Goal: Transaction & Acquisition: Download file/media

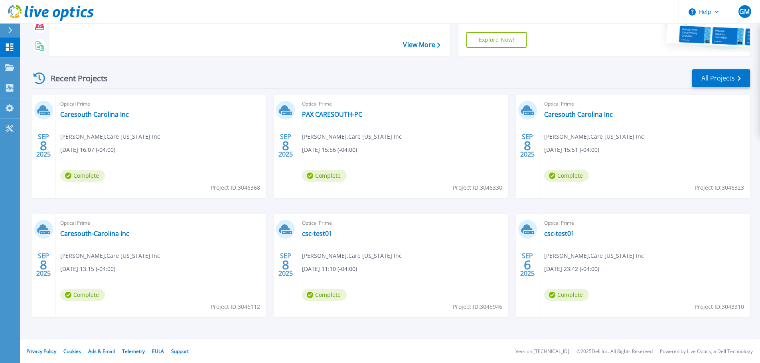
scroll to position [112, 0]
click at [94, 112] on link "Caresouth Carolina Inc" at bounding box center [94, 114] width 69 height 8
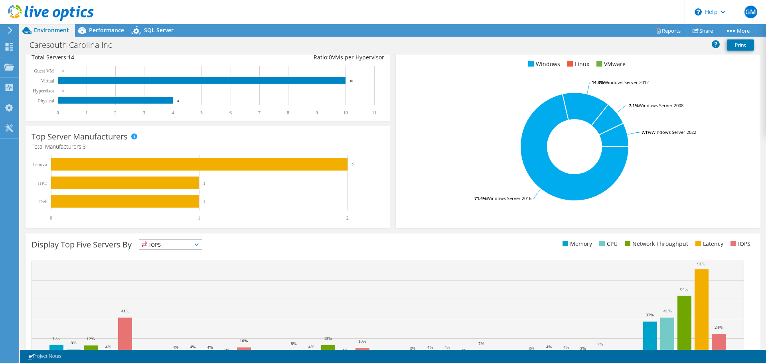
scroll to position [169, 0]
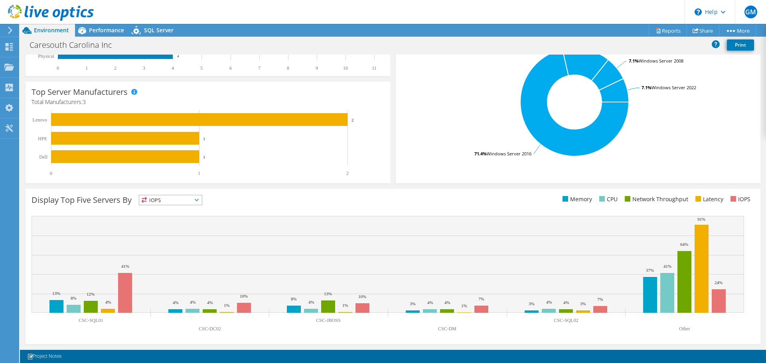
click at [688, 327] on text "Other" at bounding box center [684, 329] width 11 height 6
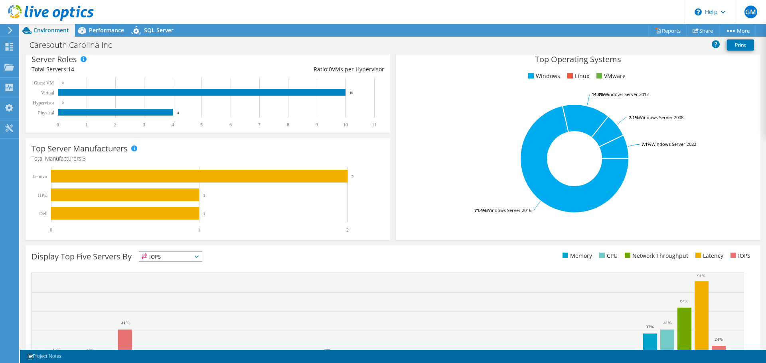
scroll to position [0, 0]
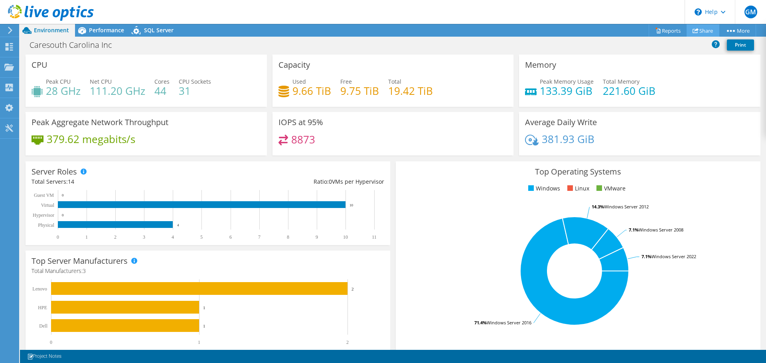
click at [705, 24] on link "Share" at bounding box center [702, 30] width 33 height 12
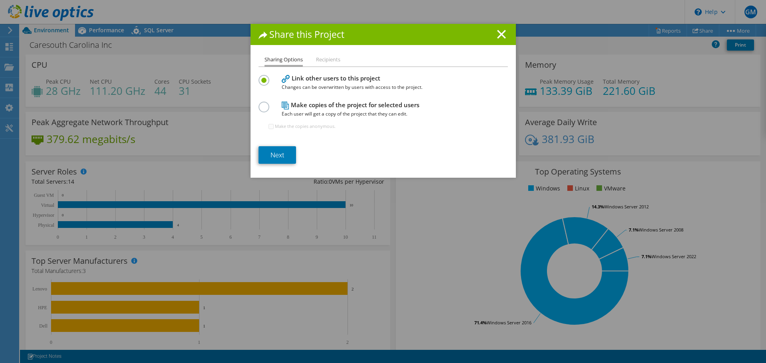
click at [323, 61] on li "Recipients" at bounding box center [328, 60] width 24 height 10
click at [324, 58] on li "Recipients" at bounding box center [328, 60] width 24 height 10
click at [311, 104] on h4 "Make copies of the project for selected users Each user will get a copy of the …" at bounding box center [381, 110] width 199 height 18
click at [266, 104] on label at bounding box center [265, 103] width 14 height 2
click at [0, 0] on input "radio" at bounding box center [0, 0] width 0 height 0
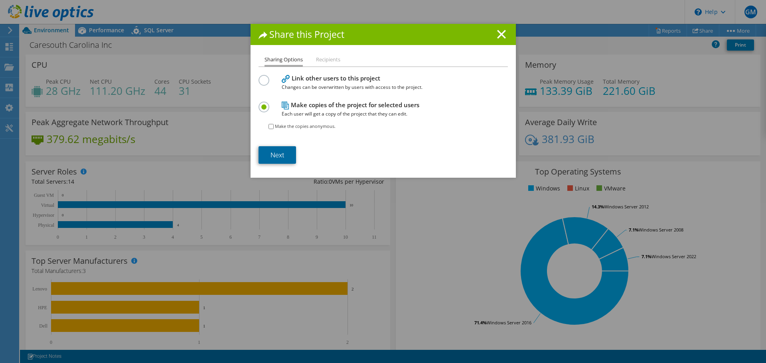
click at [264, 152] on link "Next" at bounding box center [276, 155] width 37 height 18
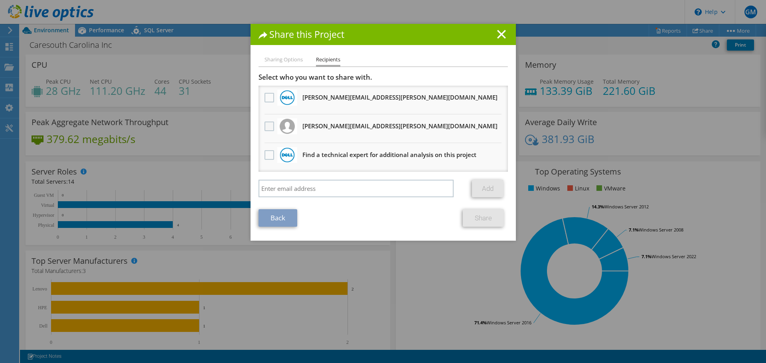
click at [267, 126] on label at bounding box center [270, 127] width 12 height 10
click at [0, 0] on input "checkbox" at bounding box center [0, 0] width 0 height 0
click at [267, 97] on label at bounding box center [270, 98] width 12 height 10
click at [0, 0] on input "checkbox" at bounding box center [0, 0] width 0 height 0
click at [268, 152] on label at bounding box center [270, 155] width 12 height 10
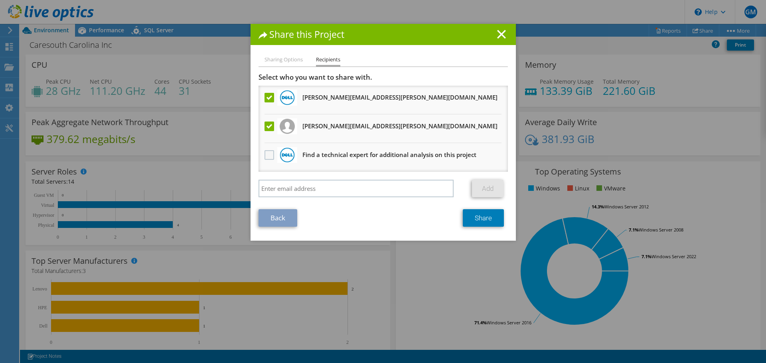
click at [0, 0] on input "checkbox" at bounding box center [0, 0] width 0 height 0
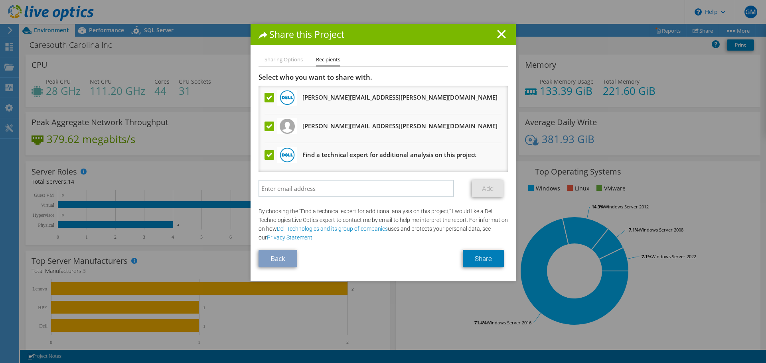
click at [394, 179] on div "Select who you want to share with. All project copies will be anonymous. [PERSO…" at bounding box center [382, 137] width 249 height 128
click at [486, 263] on link "Share" at bounding box center [483, 259] width 41 height 18
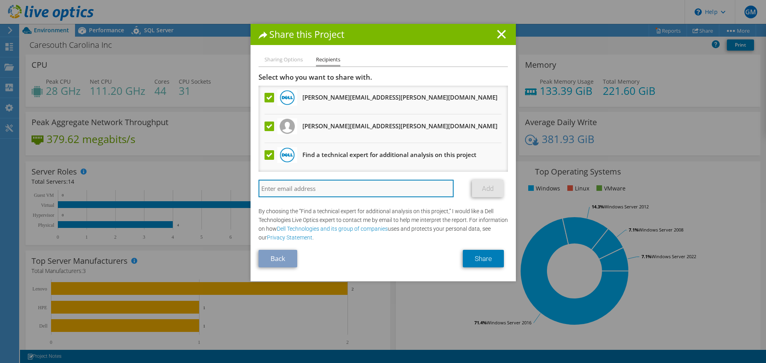
click at [355, 187] on input "search" at bounding box center [355, 189] width 195 height 18
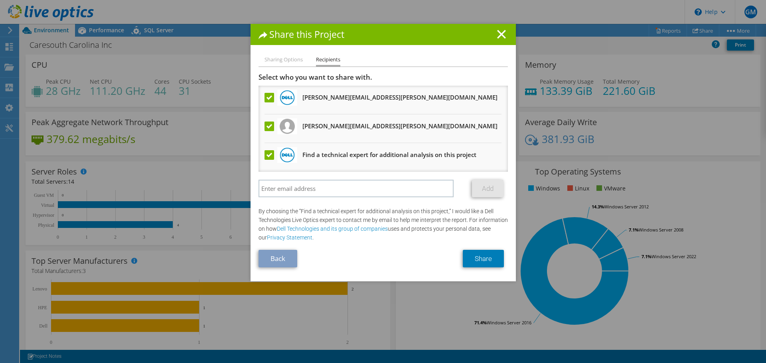
click at [270, 158] on label at bounding box center [270, 155] width 12 height 10
click at [0, 0] on input "checkbox" at bounding box center [0, 0] width 0 height 0
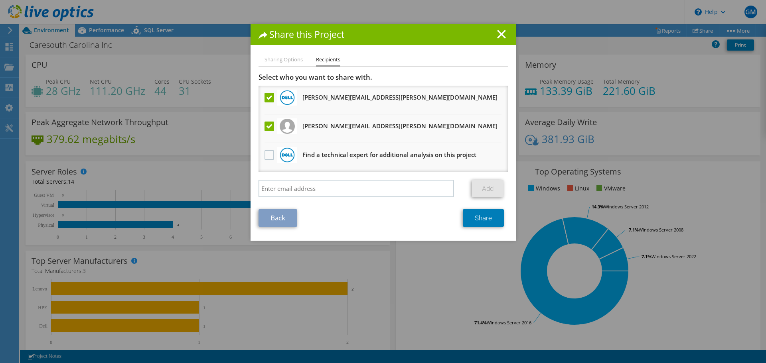
click at [262, 154] on div at bounding box center [269, 155] width 14 height 17
click at [268, 156] on label at bounding box center [270, 155] width 12 height 10
click at [0, 0] on input "checkbox" at bounding box center [0, 0] width 0 height 0
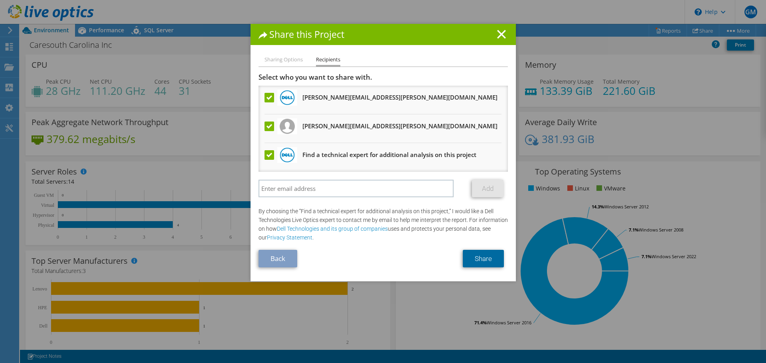
click at [475, 264] on link "Share" at bounding box center [483, 259] width 41 height 18
click at [270, 150] on label at bounding box center [270, 155] width 12 height 10
click at [0, 0] on input "checkbox" at bounding box center [0, 0] width 0 height 0
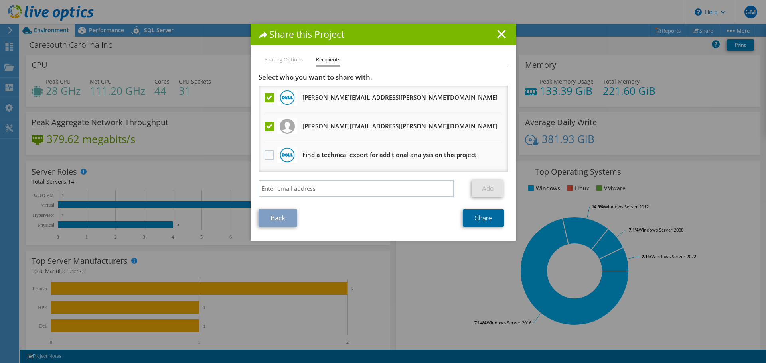
click at [481, 219] on link "Share" at bounding box center [483, 218] width 41 height 18
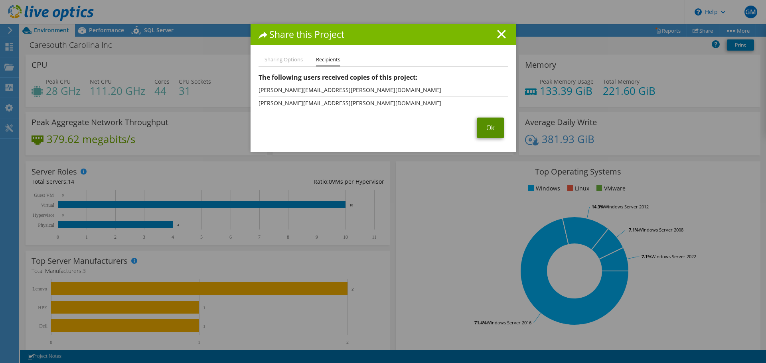
click at [491, 125] on link "Ok" at bounding box center [490, 128] width 27 height 21
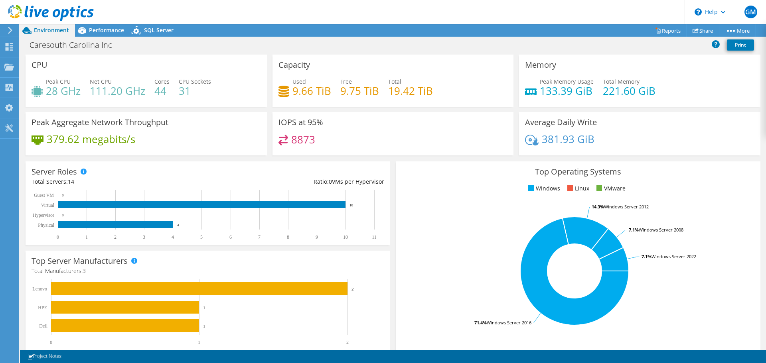
click at [105, 23] on header "GM End User [PERSON_NAME] [PERSON_NAME][EMAIL_ADDRESS][PERSON_NAME][DOMAIN_NAME…" at bounding box center [383, 12] width 766 height 24
click at [105, 26] on div "Performance" at bounding box center [102, 30] width 55 height 13
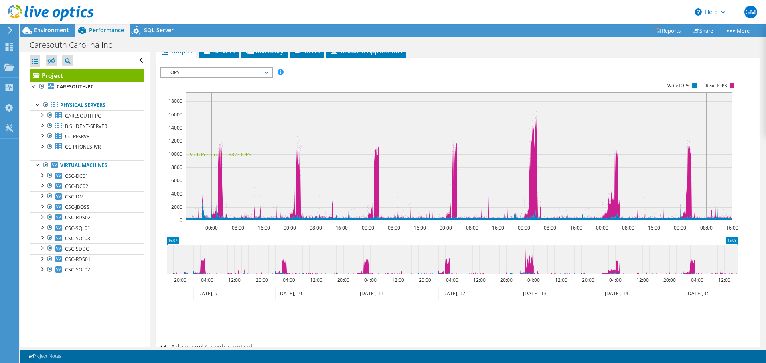
scroll to position [196, 0]
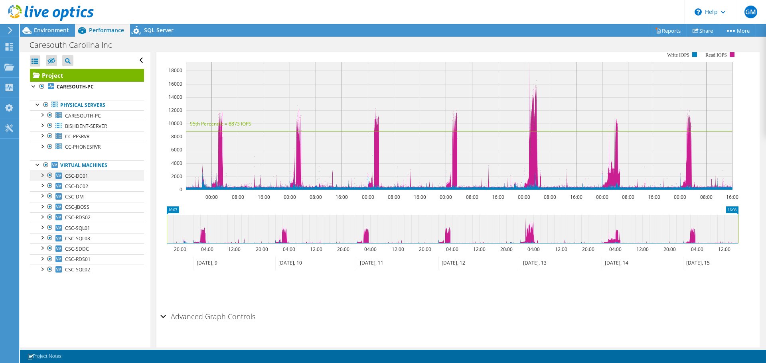
click at [42, 175] on div at bounding box center [42, 175] width 8 height 8
click at [41, 292] on div at bounding box center [42, 290] width 8 height 8
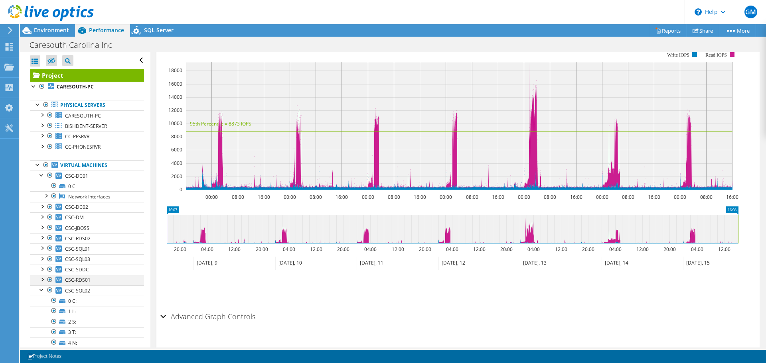
click at [43, 277] on div at bounding box center [42, 279] width 8 height 8
click at [42, 266] on div at bounding box center [42, 269] width 8 height 8
click at [41, 258] on div at bounding box center [42, 258] width 8 height 8
click at [41, 247] on div at bounding box center [42, 248] width 8 height 8
click at [41, 237] on div at bounding box center [42, 237] width 8 height 8
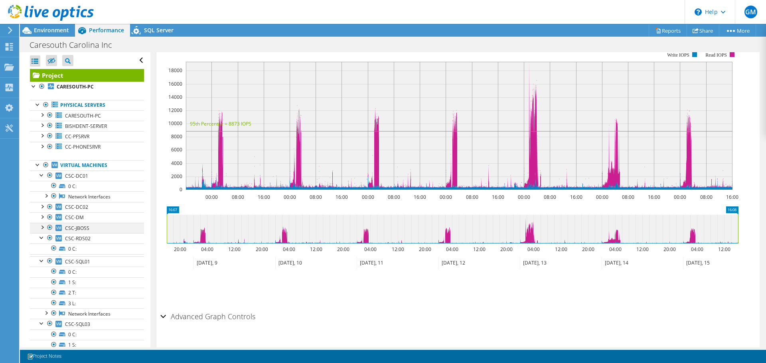
click at [41, 229] on div at bounding box center [42, 227] width 8 height 8
click at [41, 219] on div at bounding box center [42, 217] width 8 height 8
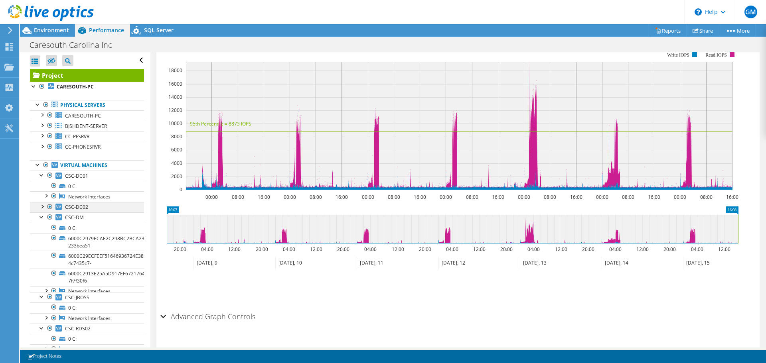
click at [41, 205] on div at bounding box center [42, 206] width 8 height 8
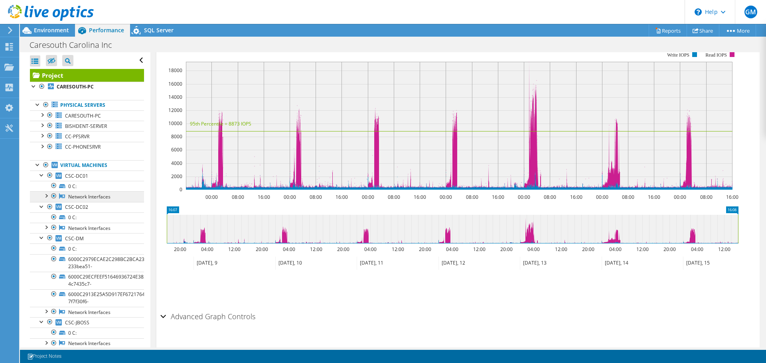
click at [87, 200] on link "Network Interfaces" at bounding box center [87, 196] width 114 height 10
click at [49, 194] on div at bounding box center [46, 195] width 8 height 8
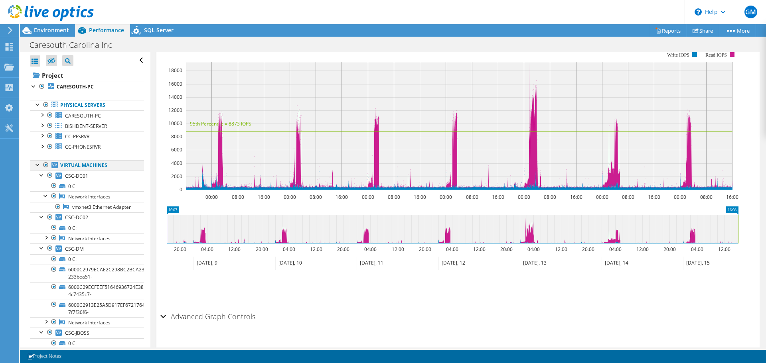
click at [34, 165] on div at bounding box center [38, 164] width 8 height 8
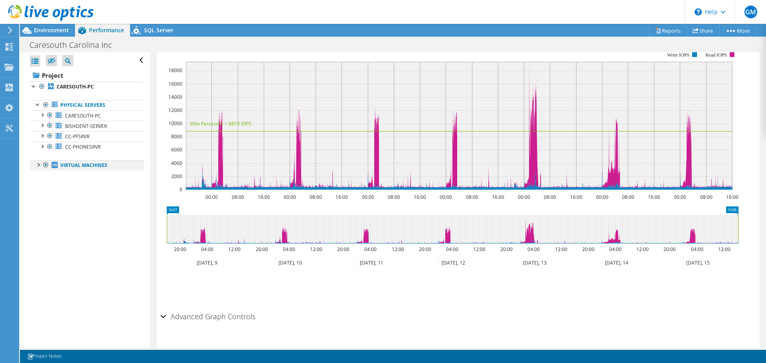
click at [34, 162] on div at bounding box center [38, 164] width 8 height 8
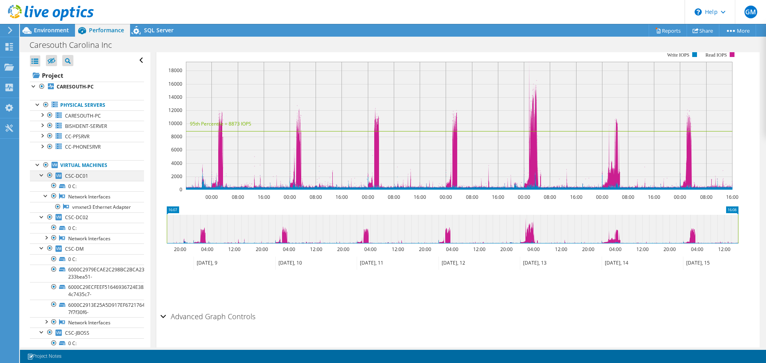
click at [45, 176] on div at bounding box center [42, 175] width 8 height 8
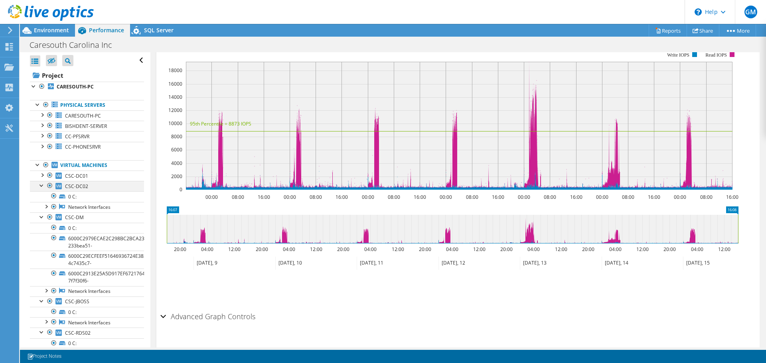
click at [45, 184] on div at bounding box center [42, 185] width 8 height 8
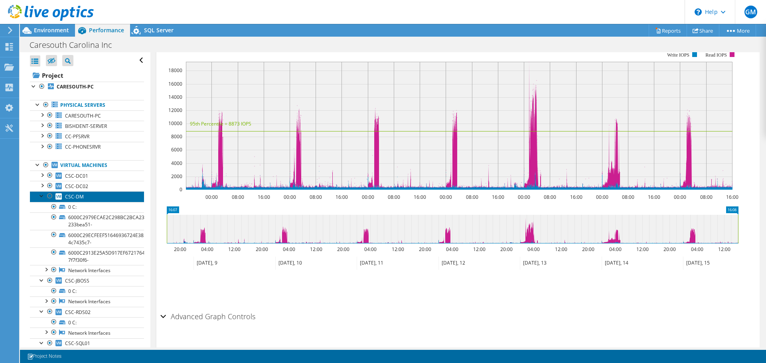
click at [43, 201] on link "CSC-DM" at bounding box center [87, 196] width 114 height 10
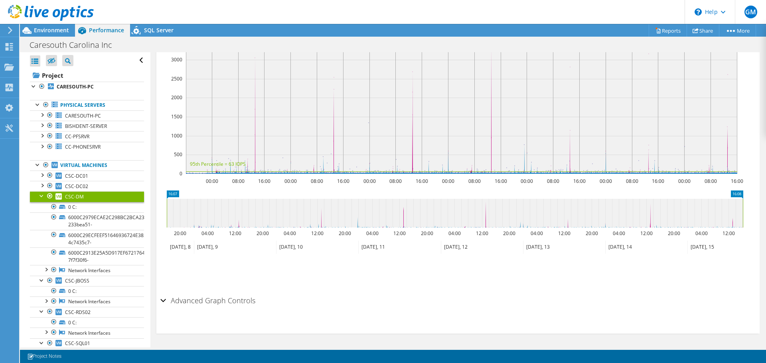
scroll to position [174, 0]
click at [43, 197] on div at bounding box center [42, 195] width 8 height 8
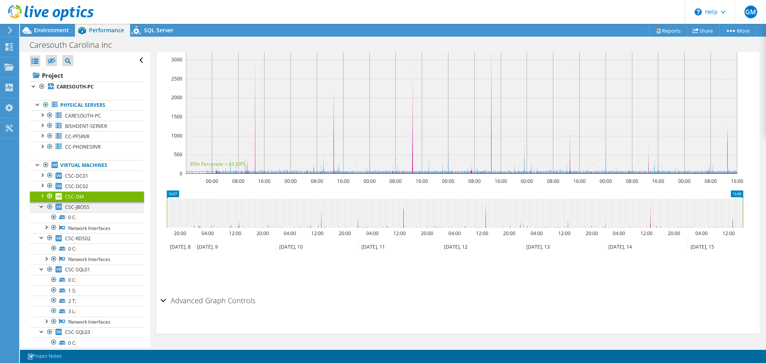
click at [42, 206] on div at bounding box center [42, 206] width 8 height 8
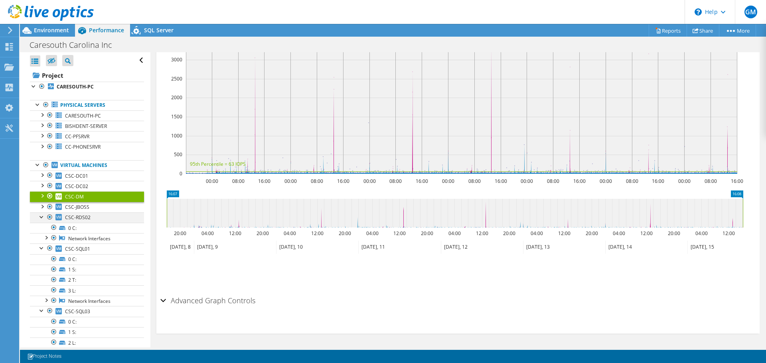
click at [42, 217] on div at bounding box center [42, 217] width 8 height 8
click at [41, 227] on div at bounding box center [42, 227] width 8 height 8
click at [41, 234] on div at bounding box center [42, 237] width 8 height 8
click at [41, 247] on div at bounding box center [42, 248] width 8 height 8
click at [41, 257] on div at bounding box center [42, 258] width 8 height 8
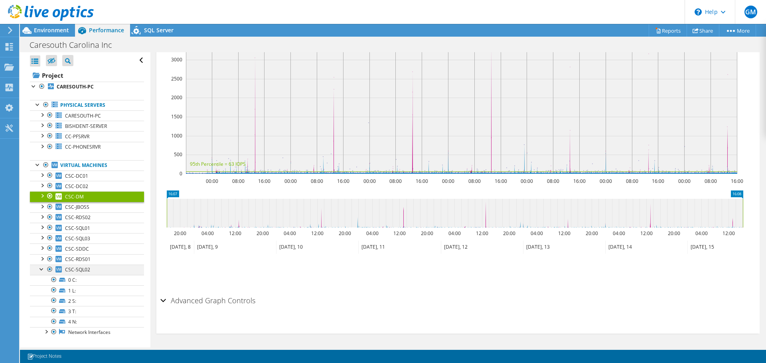
click at [41, 267] on div at bounding box center [42, 269] width 8 height 8
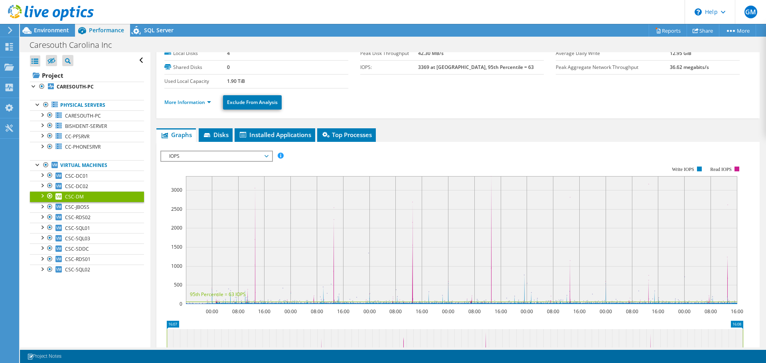
scroll to position [0, 0]
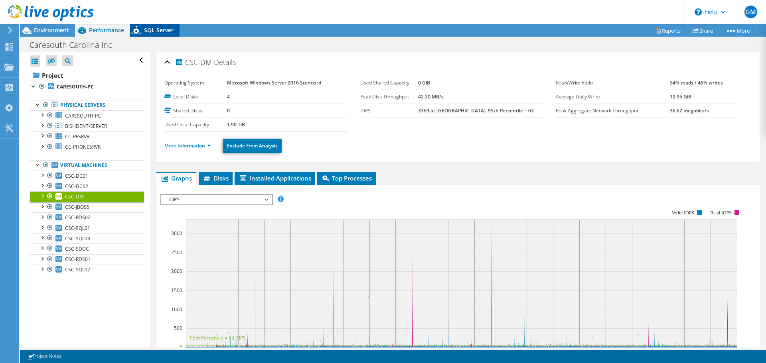
click at [159, 29] on span "SQL Server" at bounding box center [159, 30] width 30 height 8
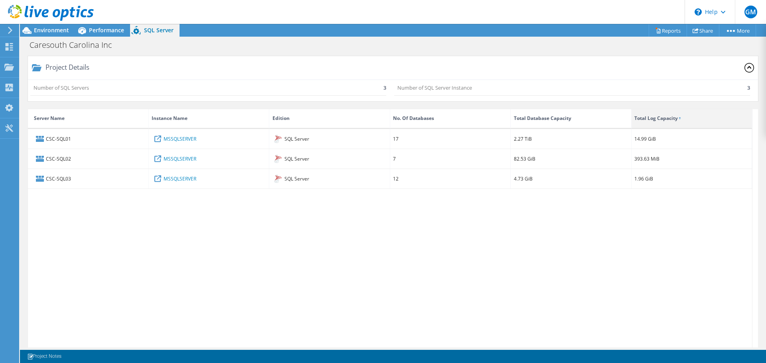
click at [663, 121] on div "Total Log Capacity" at bounding box center [655, 119] width 43 height 10
click at [566, 126] on div "Total Database Capacity" at bounding box center [571, 119] width 121 height 20
click at [665, 26] on link "Reports" at bounding box center [668, 30] width 38 height 12
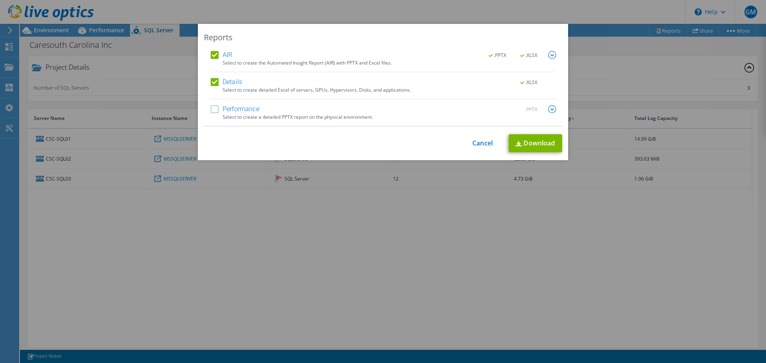
click at [211, 107] on label "Performance" at bounding box center [235, 109] width 49 height 8
click at [0, 0] on input "Performance" at bounding box center [0, 0] width 0 height 0
click at [533, 147] on link "Download" at bounding box center [535, 143] width 53 height 18
click at [404, 219] on div "Reports AIR .PPTX .XLSX Select to create the Automated Insight Report (AIR) wit…" at bounding box center [383, 182] width 766 height 316
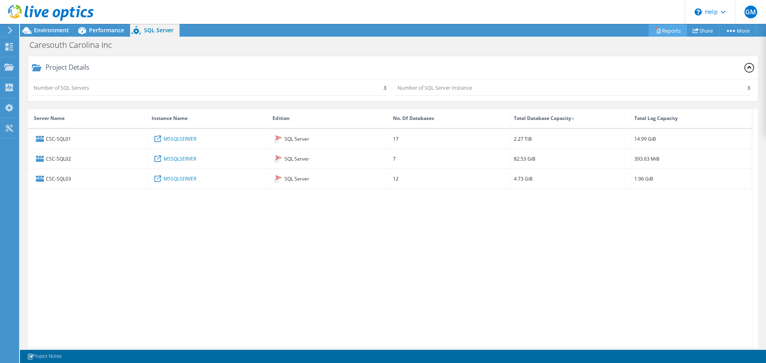
click at [669, 28] on link "Reports" at bounding box center [668, 30] width 38 height 12
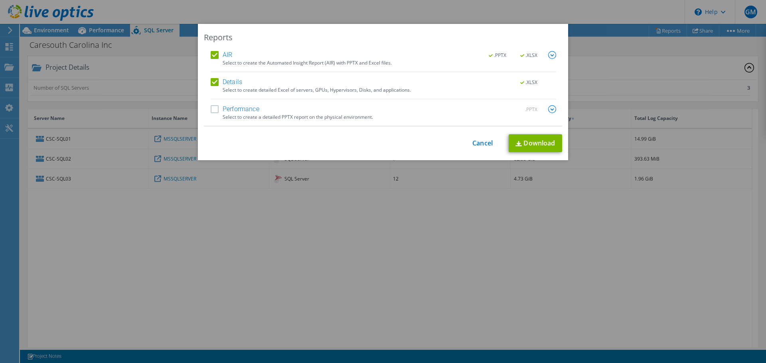
click at [549, 107] on img at bounding box center [552, 109] width 8 height 8
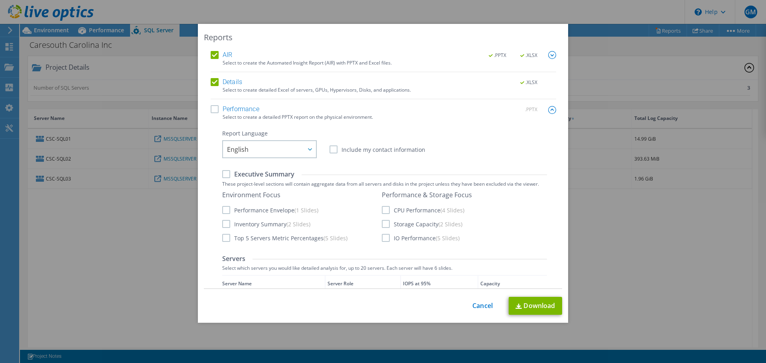
click at [548, 55] on img at bounding box center [552, 55] width 8 height 8
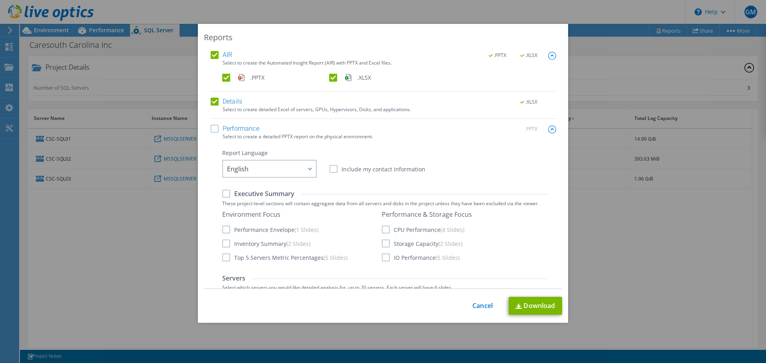
click at [211, 129] on label "Performance" at bounding box center [235, 129] width 49 height 8
click at [0, 0] on input "Performance" at bounding box center [0, 0] width 0 height 0
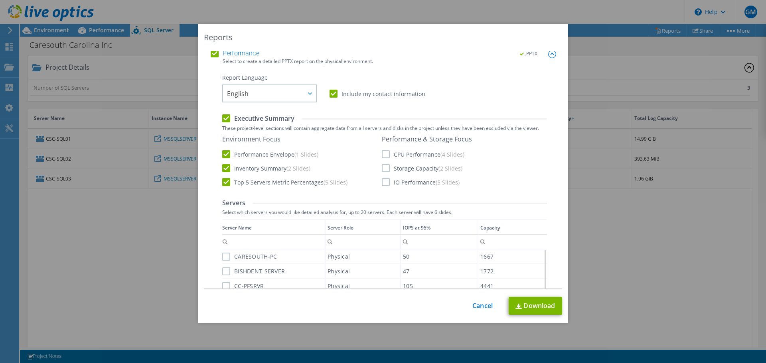
scroll to position [69, 0]
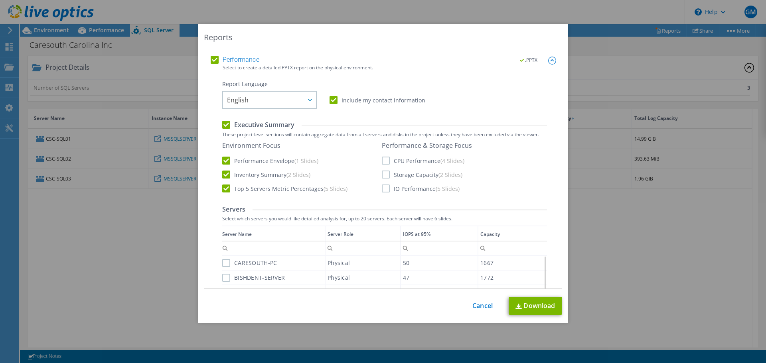
click at [382, 158] on label "CPU Performance (4 Slides)" at bounding box center [423, 161] width 83 height 8
click at [0, 0] on input "CPU Performance (4 Slides)" at bounding box center [0, 0] width 0 height 0
click at [382, 177] on label "Storage Capacity (2 Slides)" at bounding box center [422, 175] width 81 height 8
click at [0, 0] on input "Storage Capacity (2 Slides)" at bounding box center [0, 0] width 0 height 0
click at [382, 191] on label "IO Performance (5 Slides)" at bounding box center [421, 189] width 78 height 8
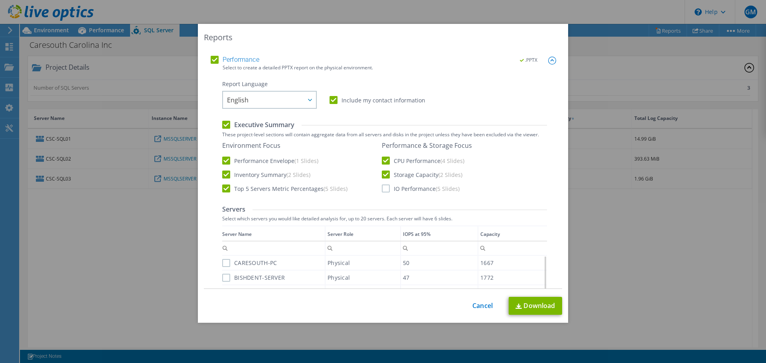
click at [0, 0] on input "IO Performance (5 Slides)" at bounding box center [0, 0] width 0 height 0
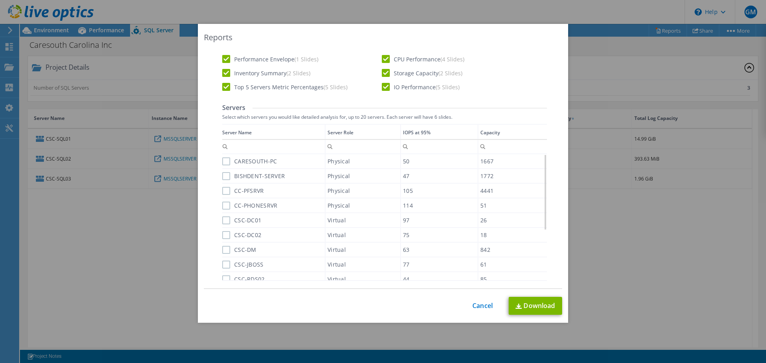
scroll to position [151, 0]
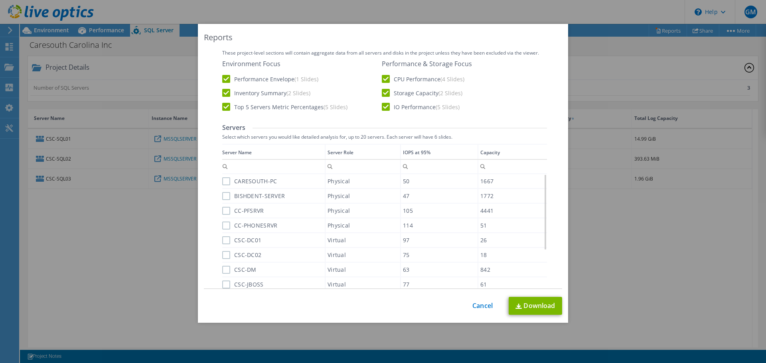
click at [222, 186] on div "CARESOUTH-PC" at bounding box center [273, 181] width 103 height 14
click at [222, 180] on label "CARESOUTH-PC" at bounding box center [249, 181] width 55 height 8
click at [0, 0] on input "CARESOUTH-PC" at bounding box center [0, 0] width 0 height 0
click at [222, 197] on label "BISHDENT-SERVER" at bounding box center [253, 196] width 63 height 8
click at [0, 0] on input "BISHDENT-SERVER" at bounding box center [0, 0] width 0 height 0
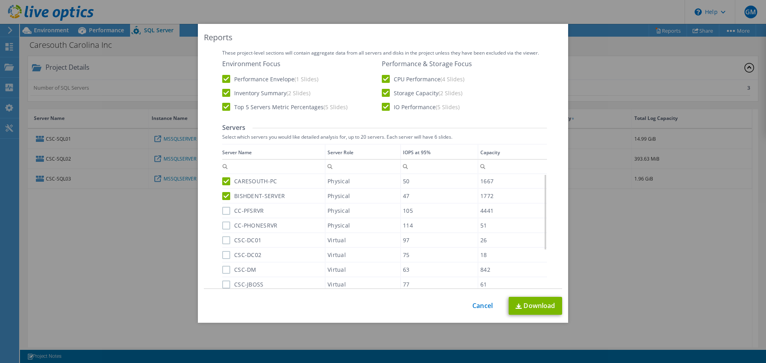
click at [222, 209] on label "CC-PFSRVR" at bounding box center [243, 211] width 42 height 8
click at [0, 0] on input "CC-PFSRVR" at bounding box center [0, 0] width 0 height 0
click at [223, 222] on label "CC-PHONESRVR" at bounding box center [249, 226] width 55 height 8
click at [0, 0] on input "CC-PHONESRVR" at bounding box center [0, 0] width 0 height 0
click at [223, 238] on label "CSC-DC01" at bounding box center [241, 241] width 39 height 8
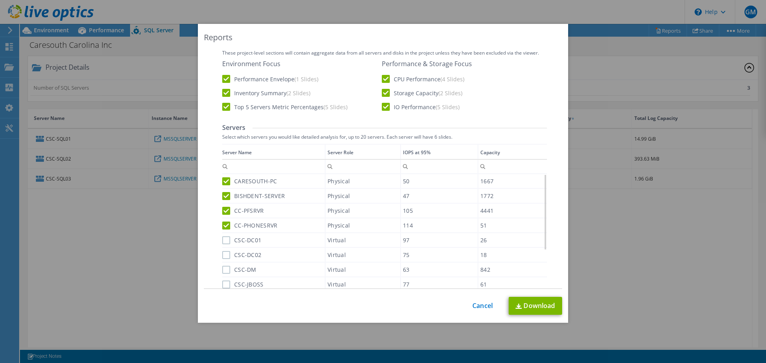
click at [0, 0] on input "CSC-DC01" at bounding box center [0, 0] width 0 height 0
click at [223, 256] on label "CSC-DC02" at bounding box center [241, 255] width 39 height 8
click at [0, 0] on input "CSC-DC02" at bounding box center [0, 0] width 0 height 0
click at [223, 274] on label "CSC-DM" at bounding box center [239, 270] width 34 height 8
click at [0, 0] on input "CSC-DM" at bounding box center [0, 0] width 0 height 0
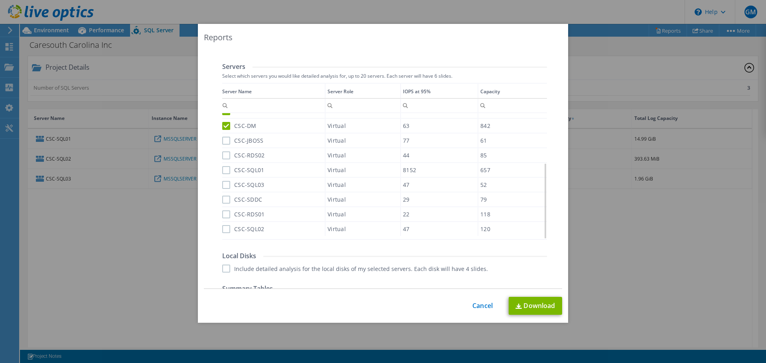
scroll to position [270, 0]
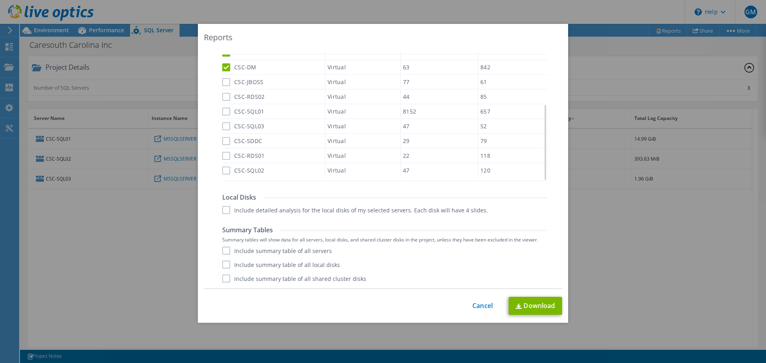
click at [227, 81] on label "CSC-JBOSS" at bounding box center [242, 82] width 41 height 8
click at [0, 0] on input "CSC-JBOSS" at bounding box center [0, 0] width 0 height 0
click at [227, 98] on label "CSC-RDS02" at bounding box center [243, 97] width 43 height 8
click at [0, 0] on input "CSC-RDS02" at bounding box center [0, 0] width 0 height 0
click at [222, 113] on label "CSC-SQL01" at bounding box center [243, 112] width 42 height 8
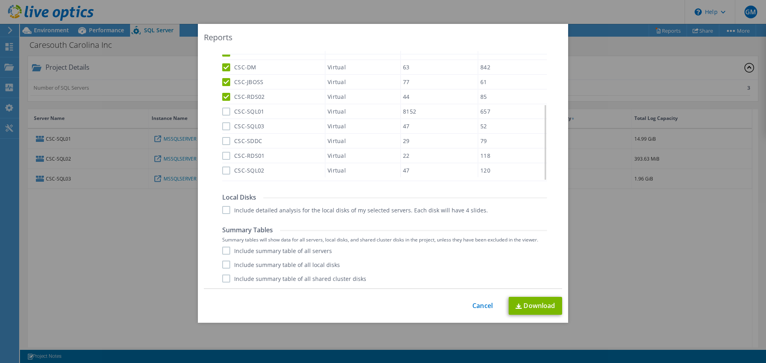
click at [0, 0] on input "CSC-SQL01" at bounding box center [0, 0] width 0 height 0
click at [222, 127] on label "CSC-SQL03" at bounding box center [243, 126] width 42 height 8
click at [0, 0] on input "CSC-SQL03" at bounding box center [0, 0] width 0 height 0
click at [222, 140] on label "CSC-SDDC" at bounding box center [242, 141] width 40 height 8
click at [0, 0] on input "CSC-SDDC" at bounding box center [0, 0] width 0 height 0
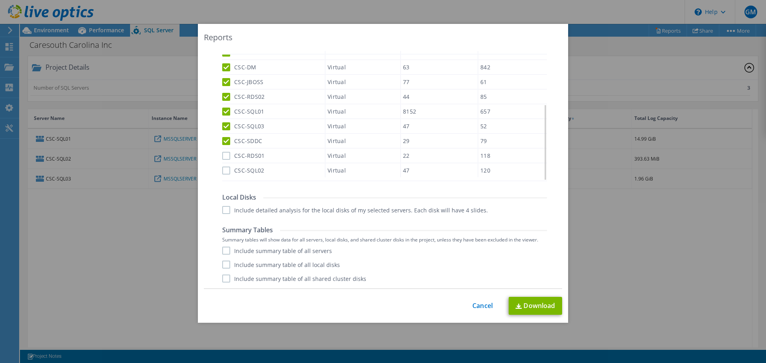
click at [222, 154] on label "CSC-RDS01" at bounding box center [243, 156] width 43 height 8
click at [0, 0] on input "CSC-RDS01" at bounding box center [0, 0] width 0 height 0
click at [222, 169] on div "Data grid" at bounding box center [222, 100] width 1 height 152
click at [223, 175] on div "CSC-SQL02" at bounding box center [273, 171] width 103 height 14
click at [223, 170] on label "CSC-SQL02" at bounding box center [243, 171] width 42 height 8
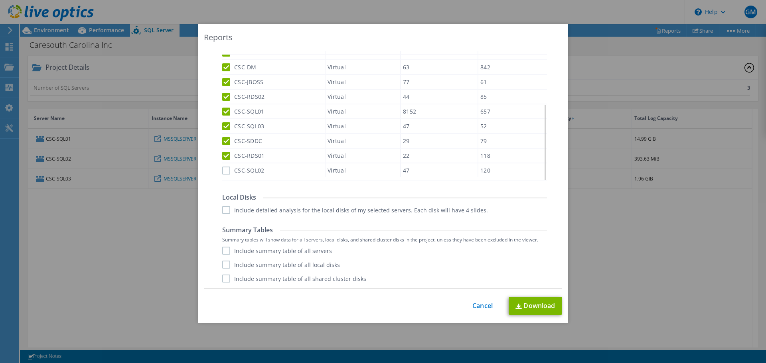
click at [0, 0] on input "CSC-SQL02" at bounding box center [0, 0] width 0 height 0
click at [223, 209] on label "Include detailed analysis for the local disks of my selected servers. Each disk…" at bounding box center [355, 210] width 266 height 8
click at [0, 0] on input "Include detailed analysis for the local disks of my selected servers. Each disk…" at bounding box center [0, 0] width 0 height 0
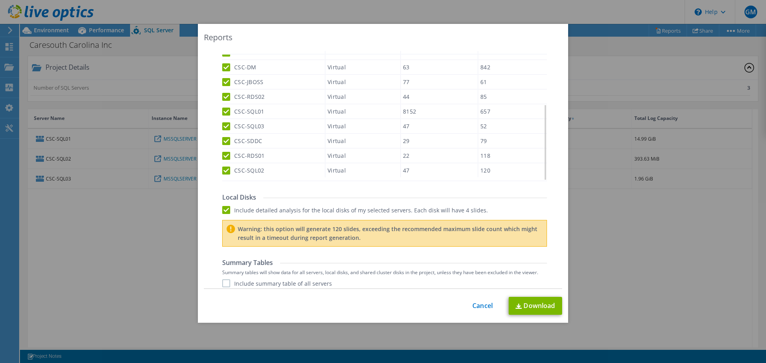
scroll to position [303, 0]
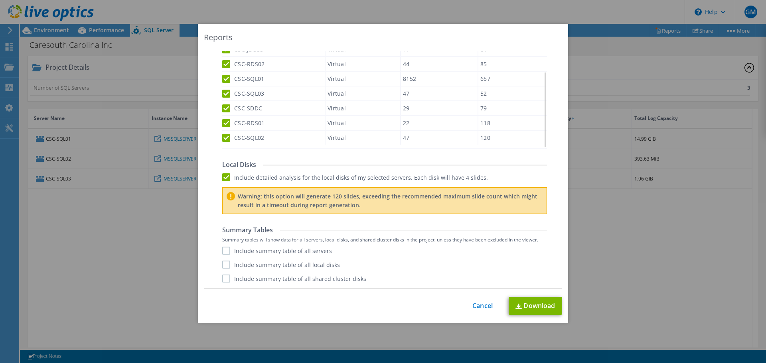
click at [222, 252] on label "Include summary table of all servers" at bounding box center [277, 251] width 110 height 8
click at [0, 0] on input "Include summary table of all servers" at bounding box center [0, 0] width 0 height 0
click at [225, 266] on label "Include summary table of all local disks" at bounding box center [281, 265] width 118 height 8
click at [0, 0] on input "Include summary table of all local disks" at bounding box center [0, 0] width 0 height 0
click at [225, 281] on label "Include summary table of all shared cluster disks" at bounding box center [294, 279] width 144 height 8
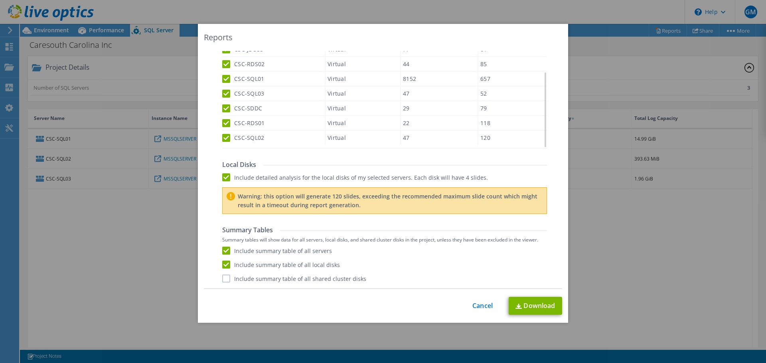
click at [0, 0] on input "Include summary table of all shared cluster disks" at bounding box center [0, 0] width 0 height 0
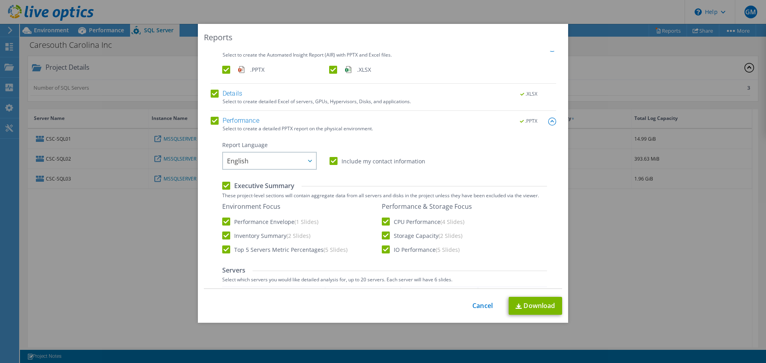
scroll to position [0, 0]
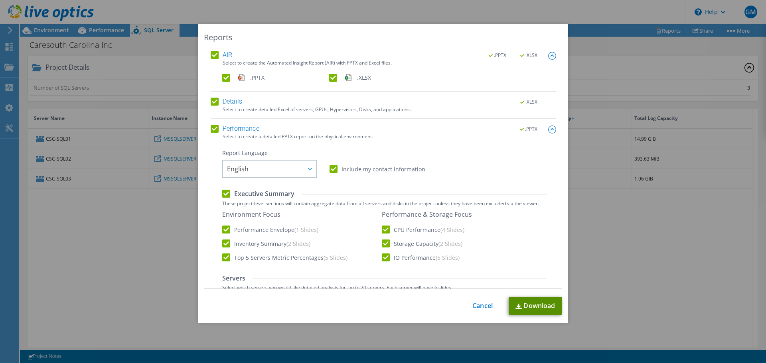
click at [538, 312] on link "Download" at bounding box center [535, 306] width 53 height 18
click at [538, 307] on link "Download" at bounding box center [535, 306] width 53 height 18
